Goal: Download file/media

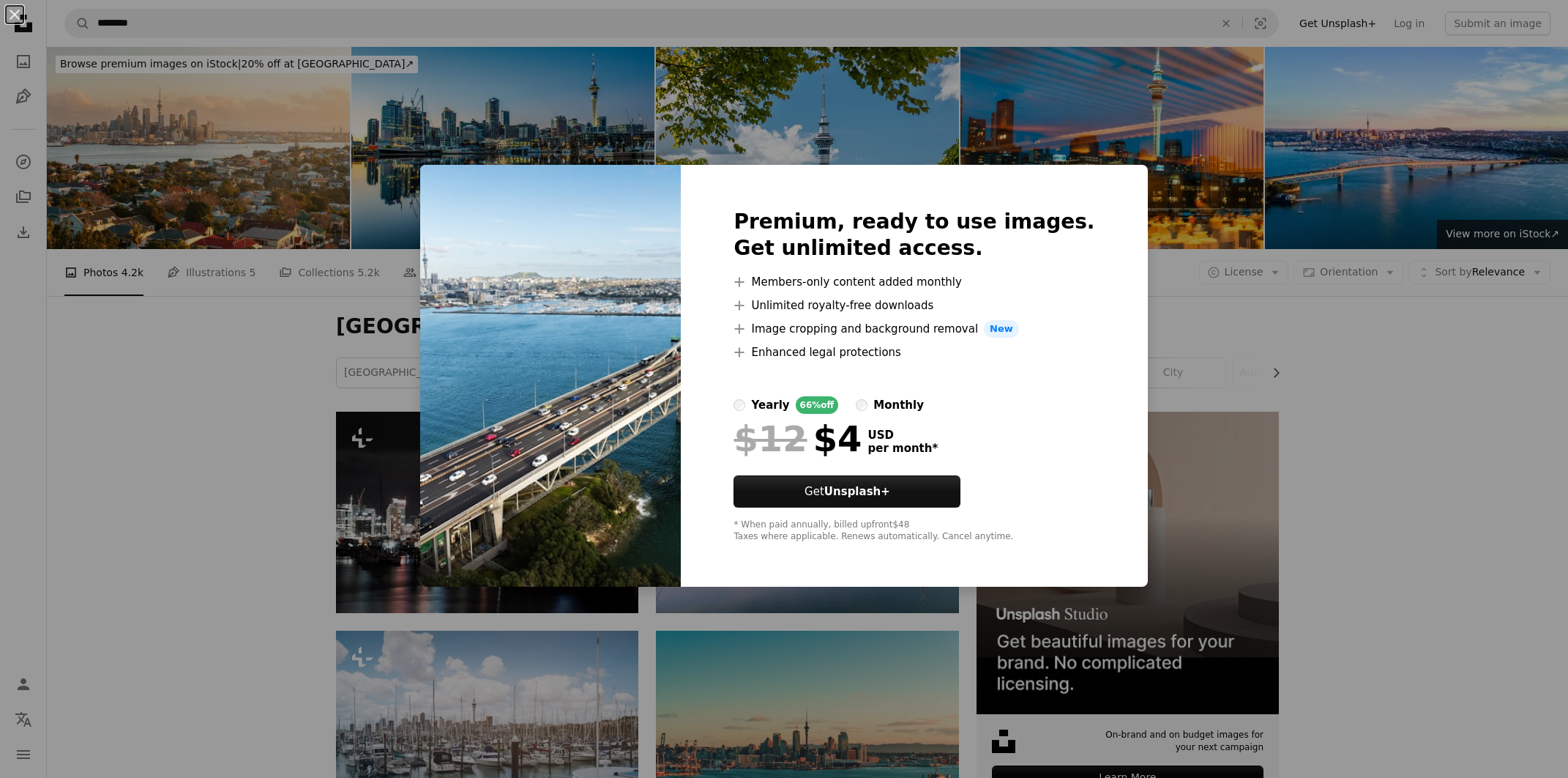
scroll to position [1553, 0]
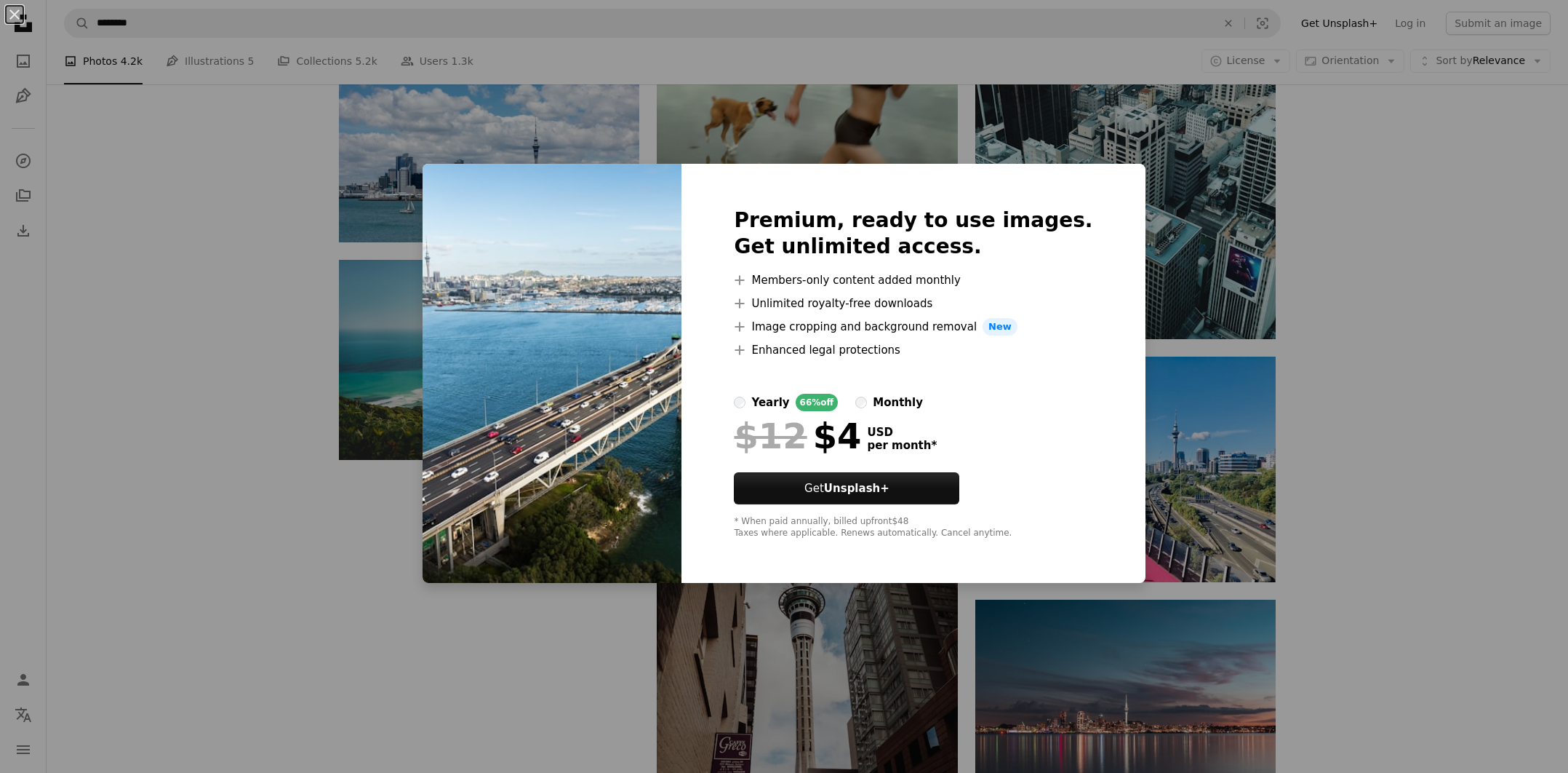
click at [1396, 178] on div "An X shape Premium, ready to use images. Get unlimited access. A plus sign Memb…" at bounding box center [784, 386] width 1568 height 773
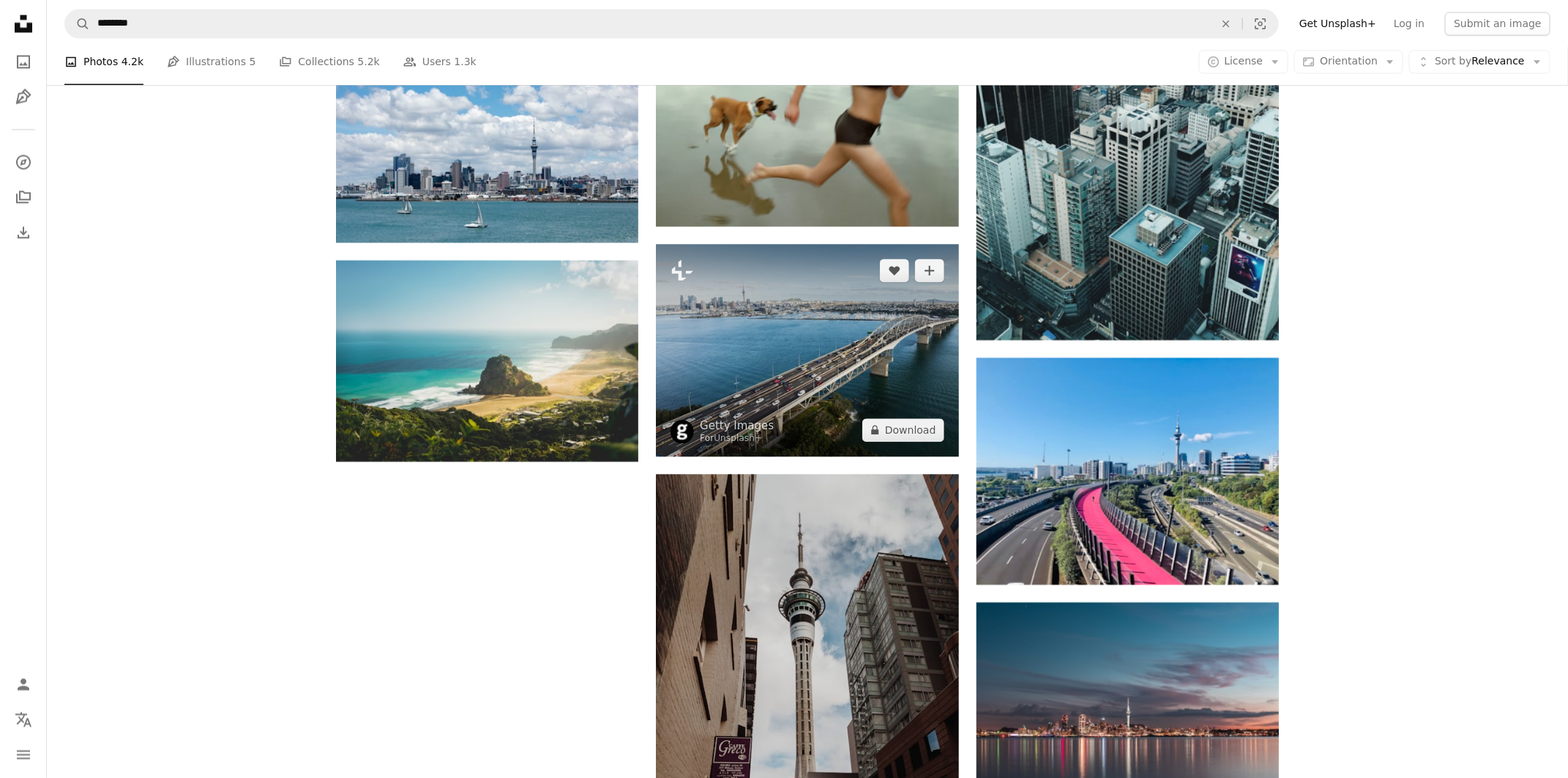
click at [774, 344] on img at bounding box center [807, 350] width 303 height 212
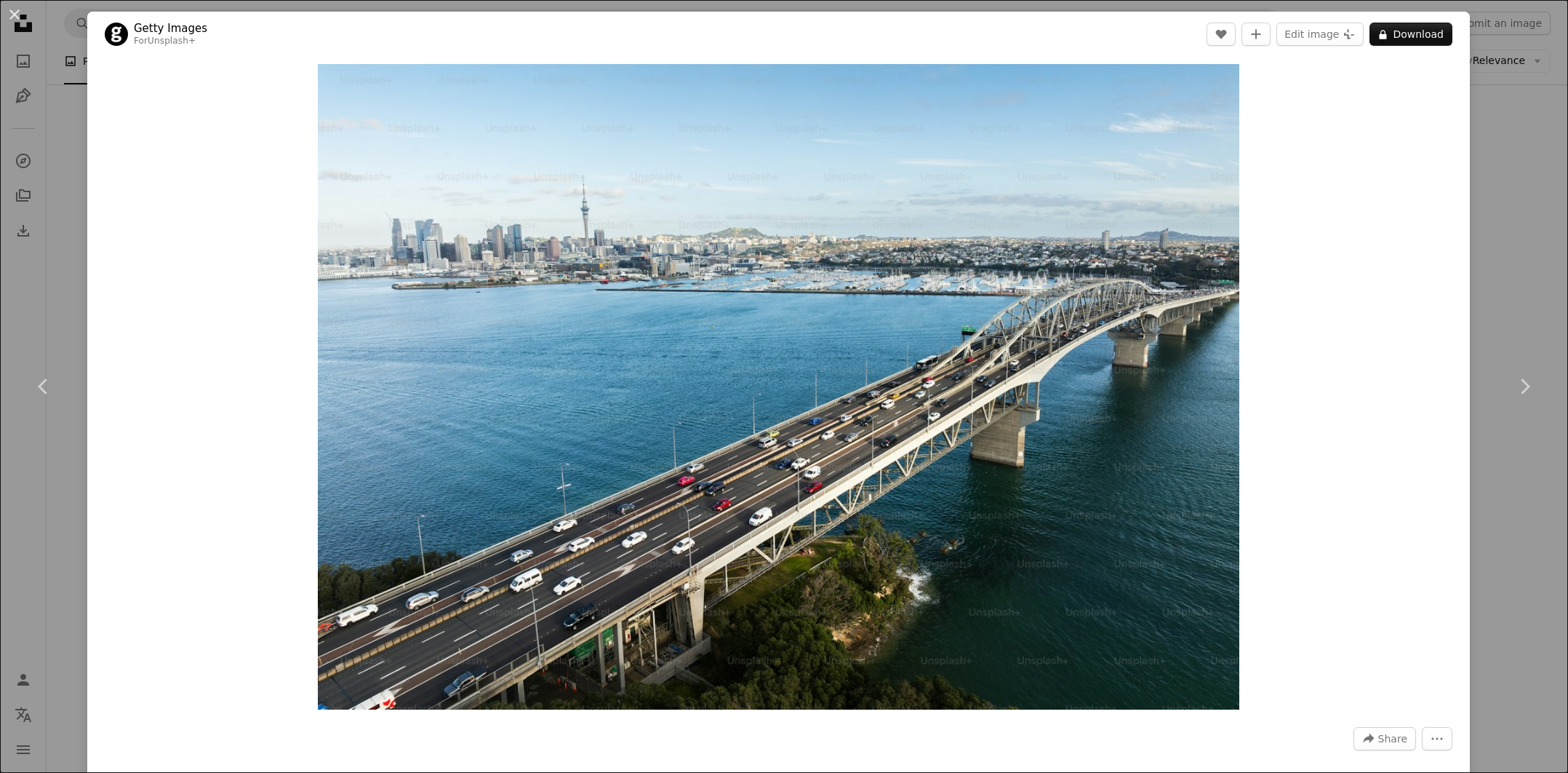
click at [1511, 133] on div "An X shape Chevron left Chevron right Getty Images For Unsplash+ A heart A plus…" at bounding box center [784, 386] width 1568 height 773
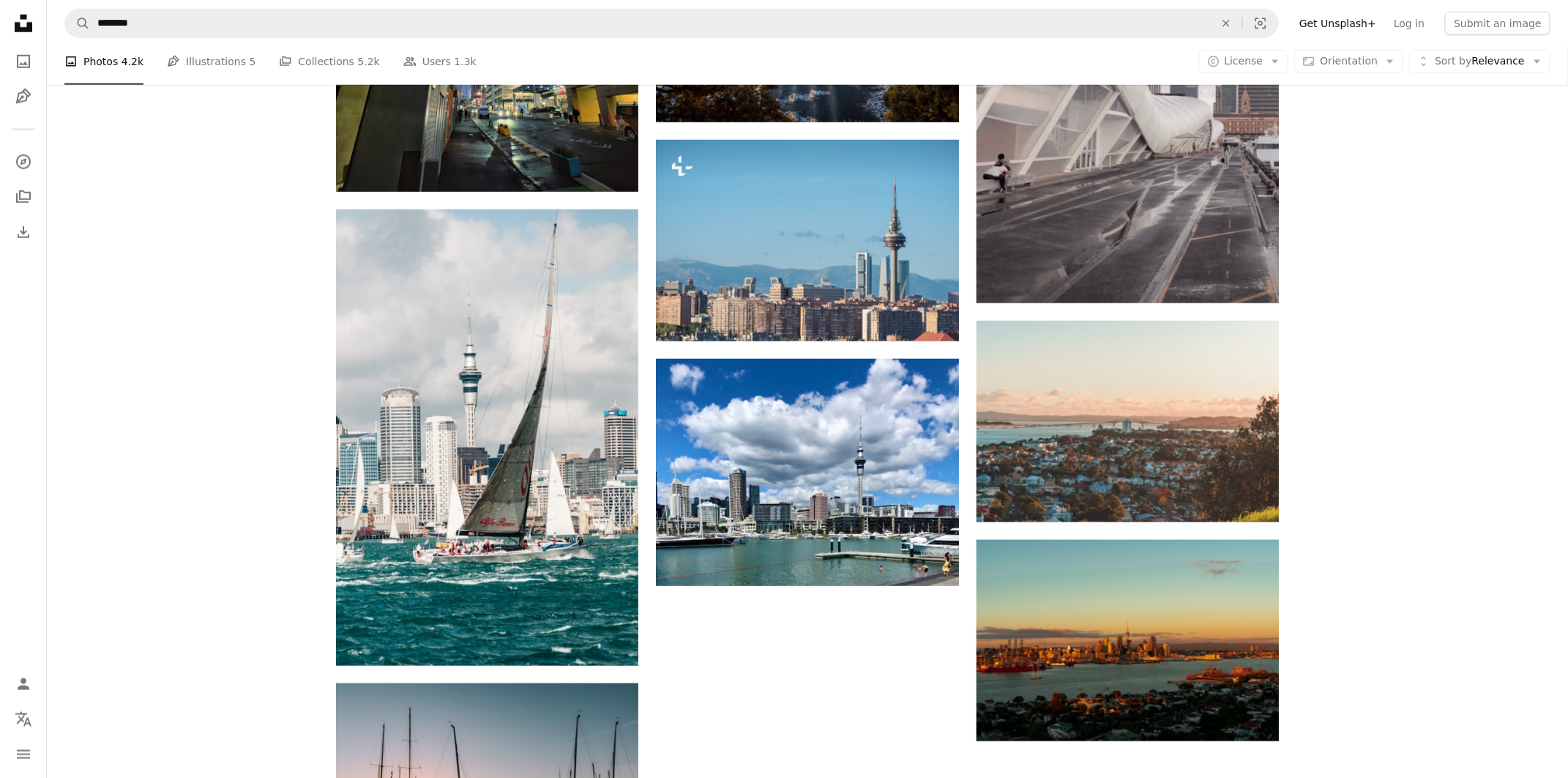
scroll to position [4038, 0]
